Goal: Task Accomplishment & Management: Complete application form

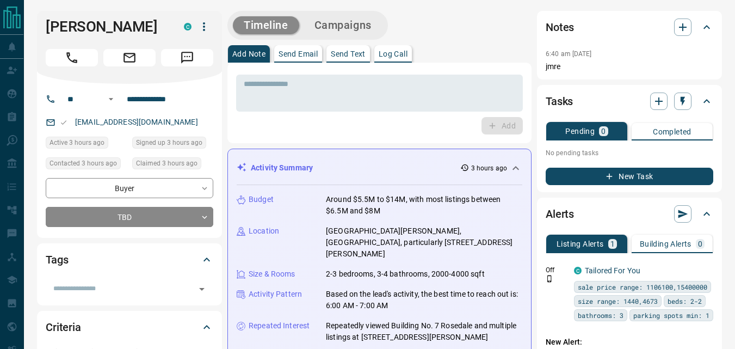
click at [375, 131] on div "Add" at bounding box center [379, 125] width 287 height 17
click at [190, 105] on input "**********" at bounding box center [164, 98] width 85 height 17
click at [319, 130] on div "Add" at bounding box center [379, 125] width 287 height 17
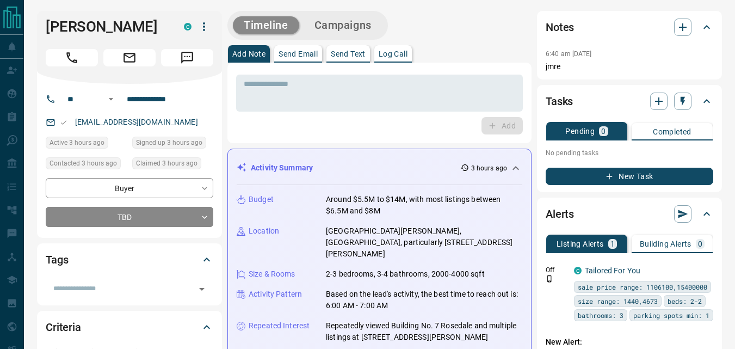
click at [373, 124] on div "Add" at bounding box center [379, 125] width 287 height 17
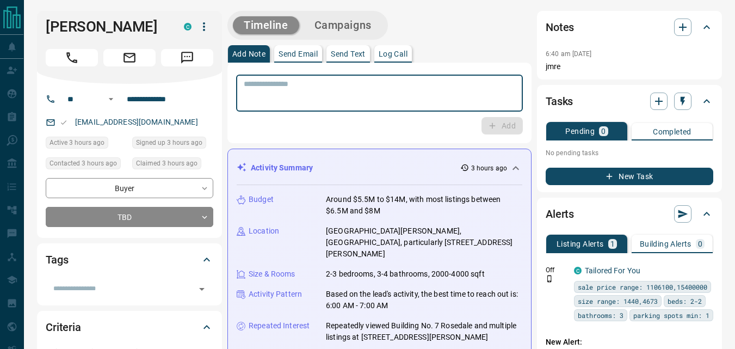
click at [353, 95] on textarea at bounding box center [380, 93] width 272 height 28
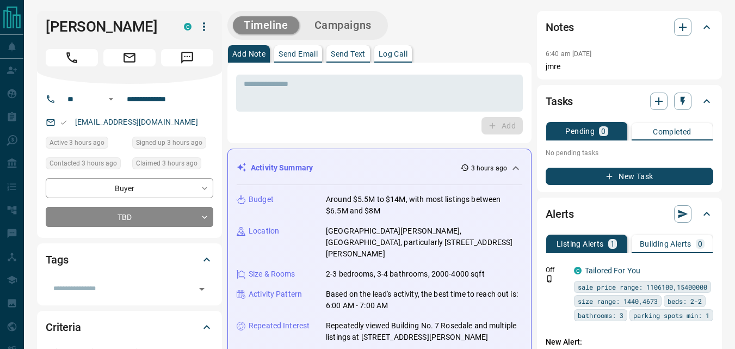
click at [396, 136] on div "* ​ Add" at bounding box center [380, 103] width 304 height 81
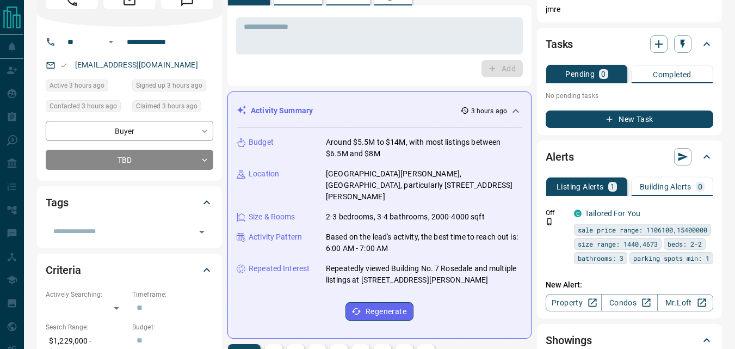
scroll to position [54, 0]
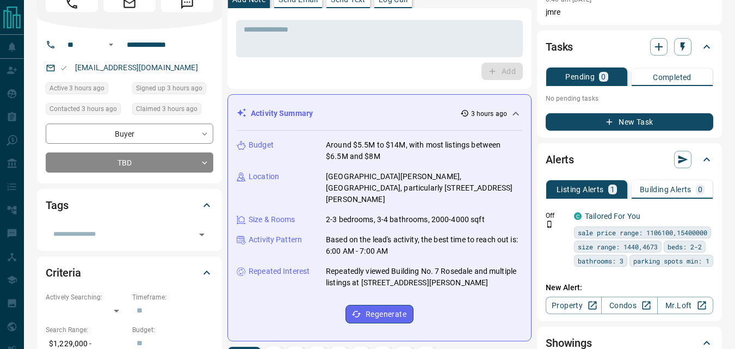
click at [368, 70] on div "Add" at bounding box center [379, 71] width 287 height 17
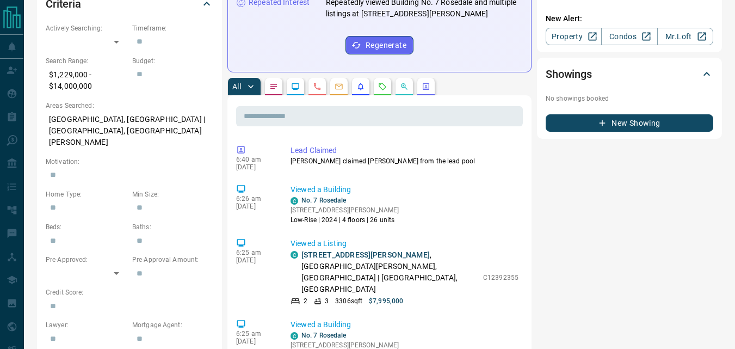
scroll to position [435, 0]
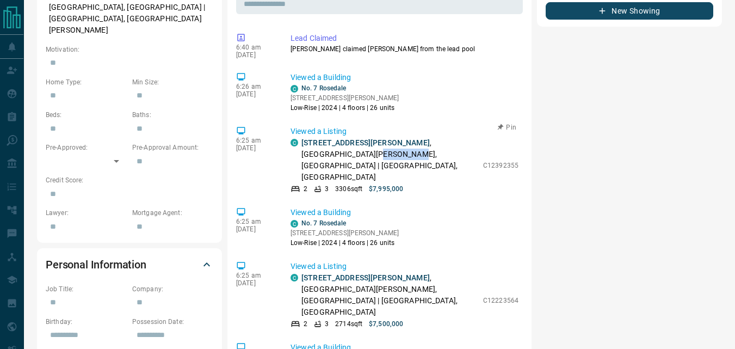
drag, startPoint x: 447, startPoint y: 132, endPoint x: 370, endPoint y: 155, distance: 80.6
click at [331, 144] on p "[STREET_ADDRESS][PERSON_NAME][PERSON_NAME]" at bounding box center [390, 160] width 176 height 46
click at [442, 207] on p "Viewed a Building" at bounding box center [405, 212] width 228 height 11
drag, startPoint x: 330, startPoint y: 143, endPoint x: 373, endPoint y: 134, distance: 43.3
click at [373, 137] on p "[STREET_ADDRESS][PERSON_NAME][PERSON_NAME]" at bounding box center [390, 160] width 176 height 46
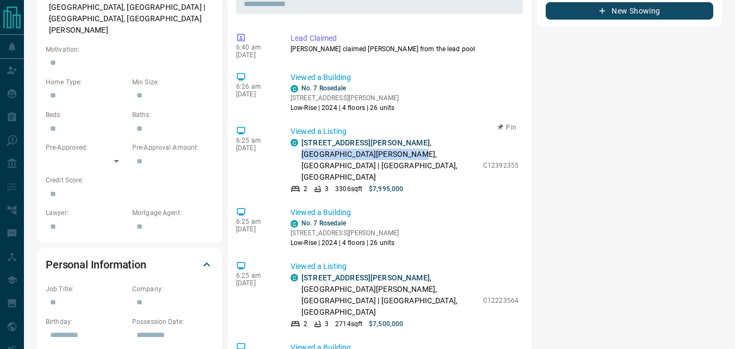
copy p "[GEOGRAPHIC_DATA][PERSON_NAME], [GEOGRAPHIC_DATA]"
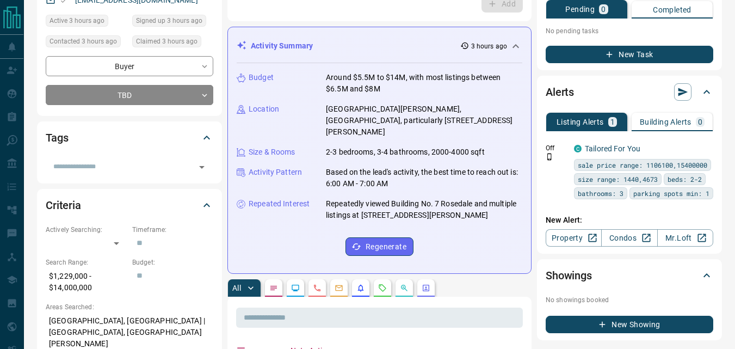
scroll to position [109, 0]
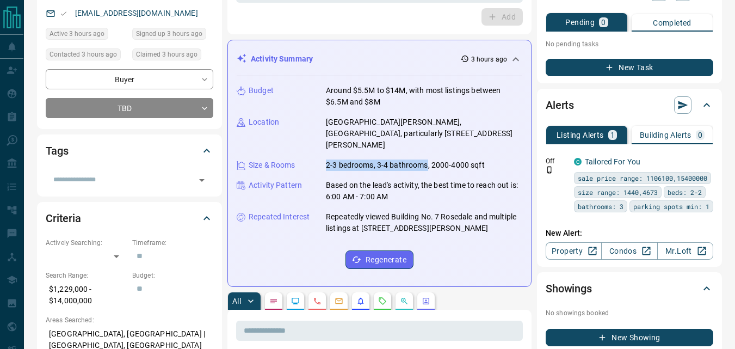
drag, startPoint x: 325, startPoint y: 152, endPoint x: 426, endPoint y: 149, distance: 100.7
click at [426, 159] on div "Size & Rooms 2-3 bedrooms, 3-4 bathrooms, 2000-4000 sqft" at bounding box center [380, 164] width 286 height 11
copy p "2-3 bedrooms, 3-4 bathrooms"
click at [317, 109] on div "Budget Around $5.5M to $14M, with most listings between $6.5M and $8M Location …" at bounding box center [380, 176] width 286 height 201
drag, startPoint x: 348, startPoint y: 89, endPoint x: 407, endPoint y: 88, distance: 58.2
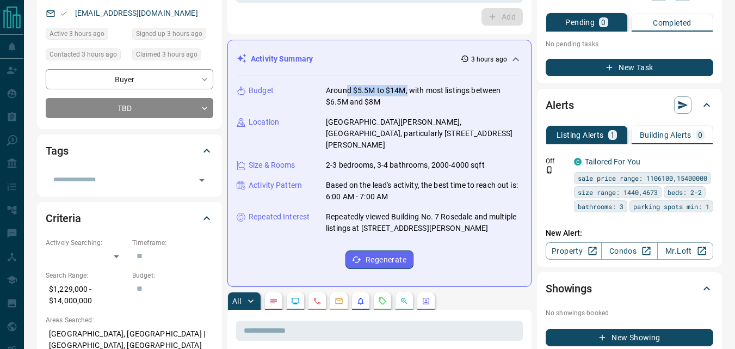
click at [407, 88] on p "Around $5.5M to $14M, with most listings between $6.5M and $8M" at bounding box center [424, 96] width 196 height 23
copy p "d $5.5M to $14M,"
drag, startPoint x: 147, startPoint y: 15, endPoint x: 78, endPoint y: 11, distance: 69.2
click at [78, 11] on div "[EMAIL_ADDRESS][DOMAIN_NAME]" at bounding box center [130, 13] width 168 height 18
copy link "[EMAIL_ADDRESS][DOMAIN_NAME]"
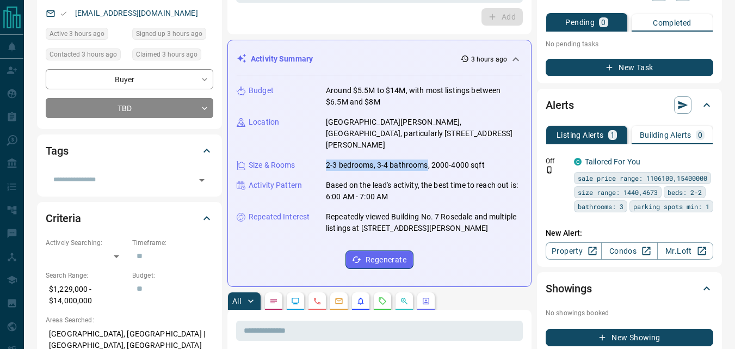
drag, startPoint x: 327, startPoint y: 155, endPoint x: 427, endPoint y: 153, distance: 100.7
click at [427, 159] on p "2-3 bedrooms, 3-4 bathrooms, 2000-4000 sqft" at bounding box center [405, 164] width 159 height 11
copy p "2-3 bedrooms, 3-4 bathrooms"
drag, startPoint x: 315, startPoint y: 29, endPoint x: 322, endPoint y: 24, distance: 7.8
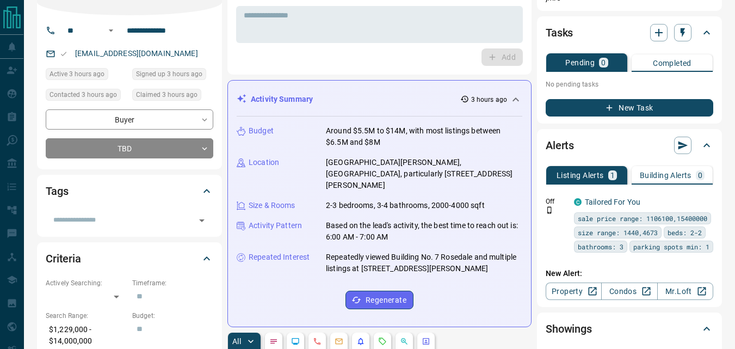
scroll to position [0, 0]
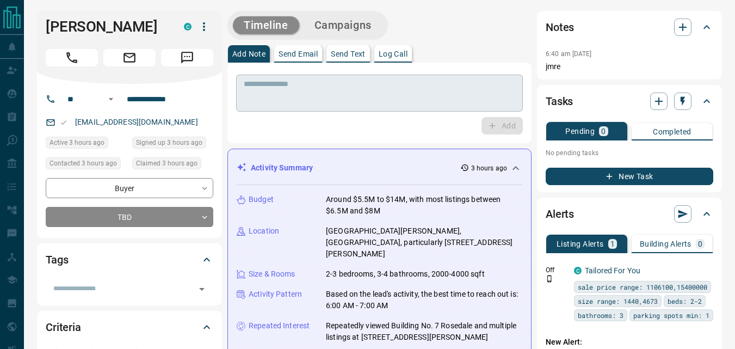
click at [342, 93] on textarea at bounding box center [380, 93] width 272 height 28
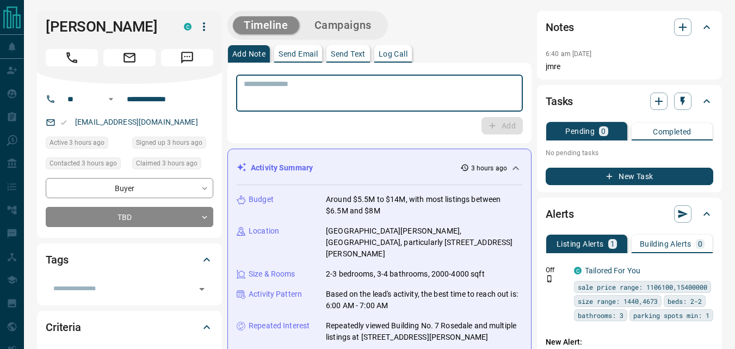
paste textarea "**********"
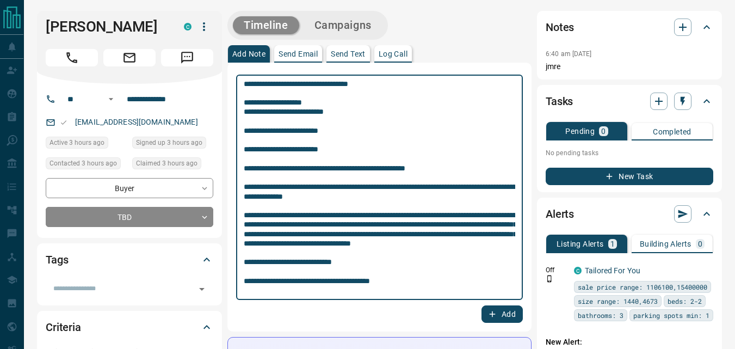
type textarea "**********"
drag, startPoint x: 497, startPoint y: 316, endPoint x: 496, endPoint y: 308, distance: 8.2
click at [498, 312] on button "Add" at bounding box center [502, 313] width 41 height 17
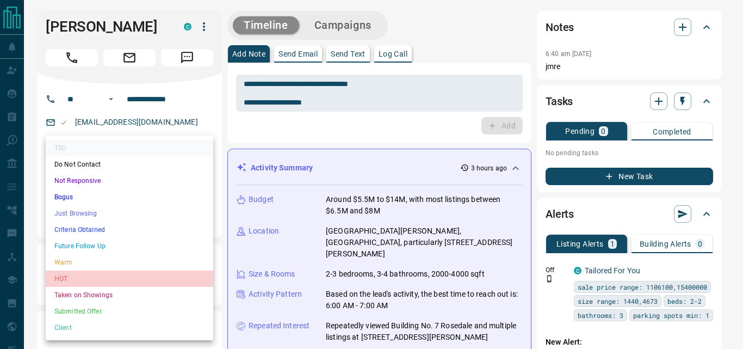
click at [122, 273] on li "HOT" at bounding box center [130, 278] width 168 height 16
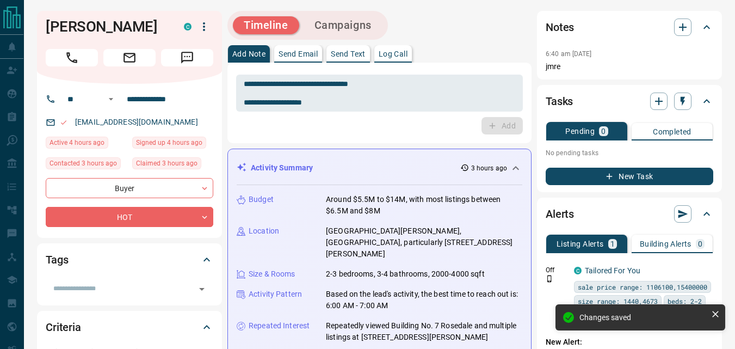
type input "*"
